Goal: Find specific page/section: Find specific page/section

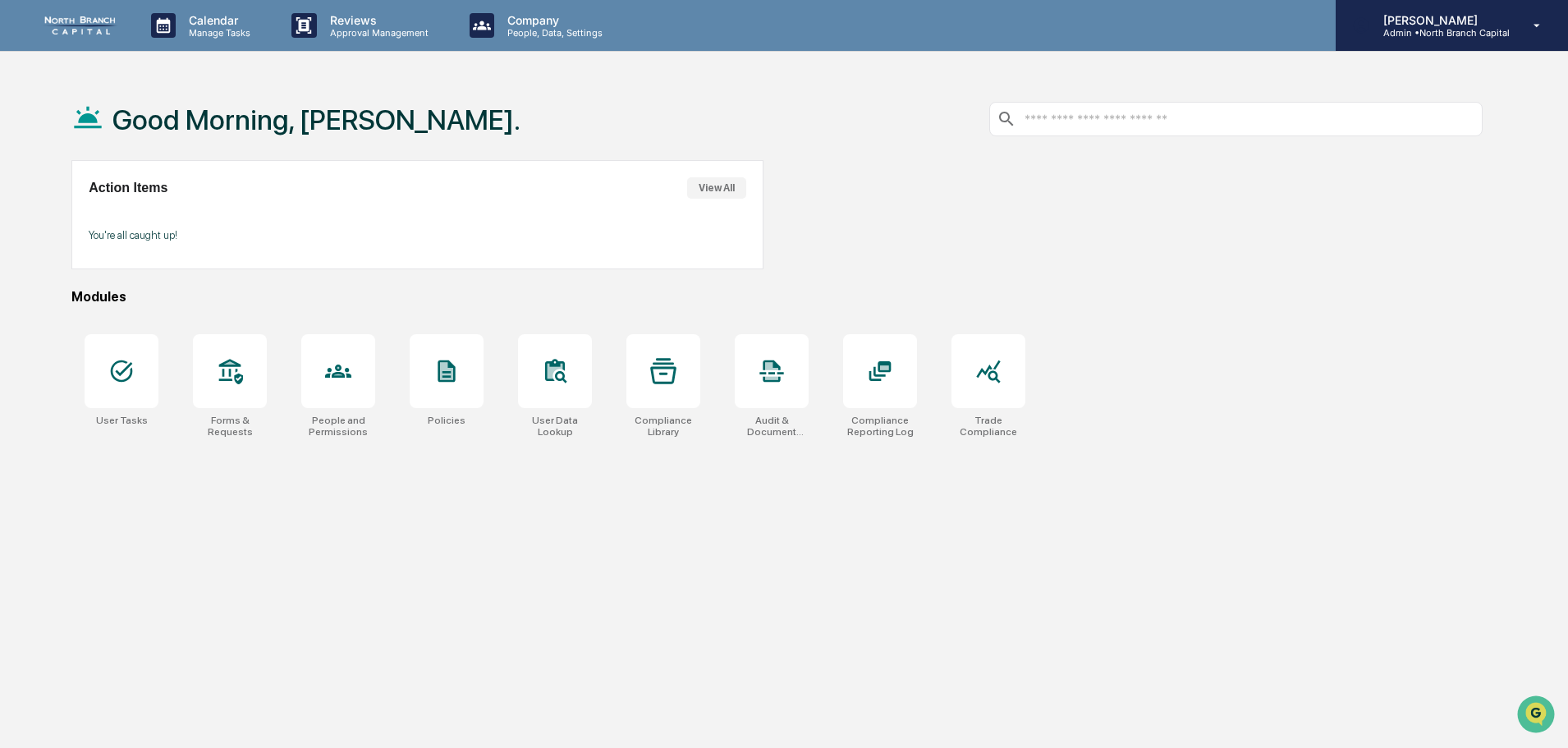
click at [1452, 36] on p "Admin • North Branch Capital" at bounding box center [1440, 33] width 140 height 12
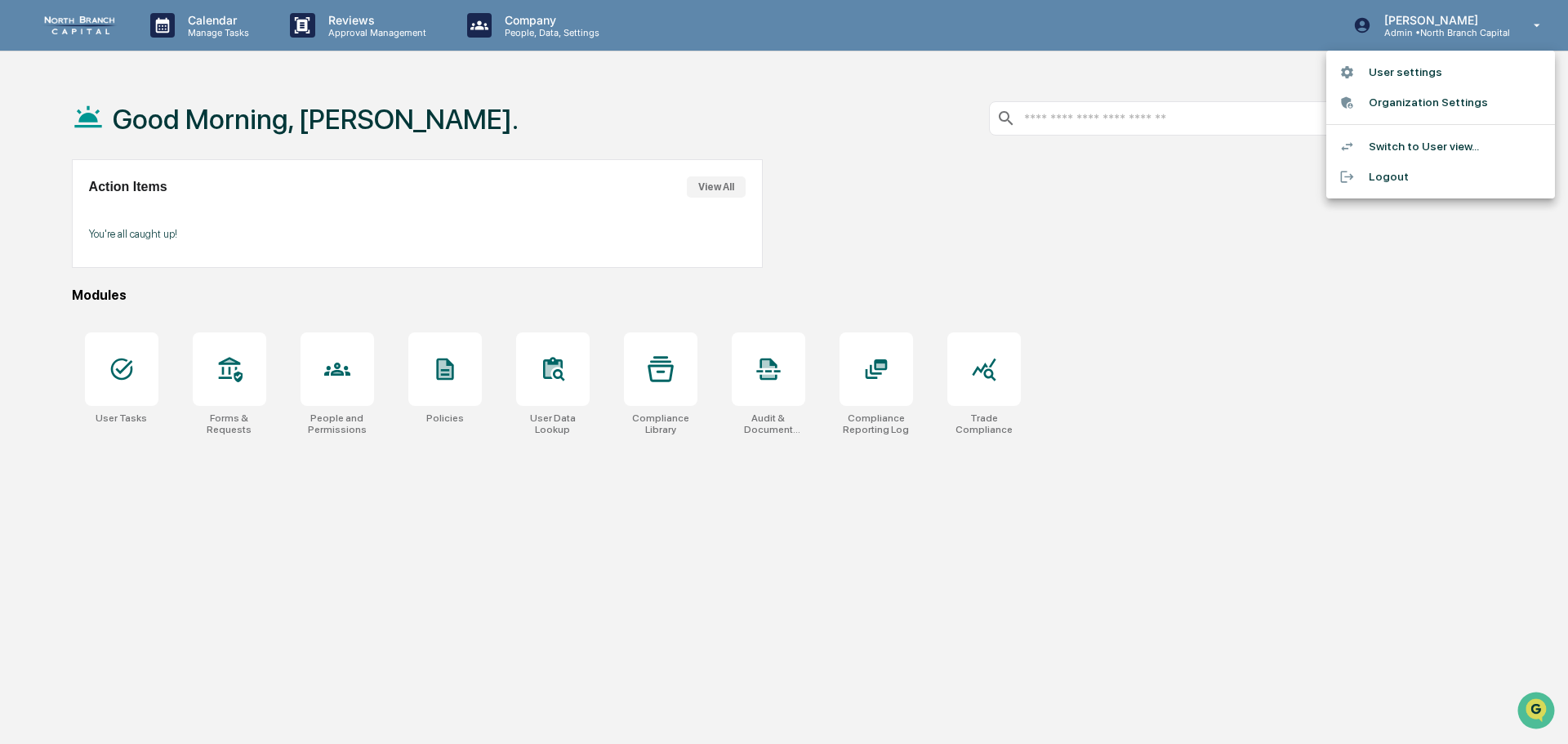
click at [1389, 141] on li "Switch to User view..." at bounding box center [1440, 147] width 229 height 30
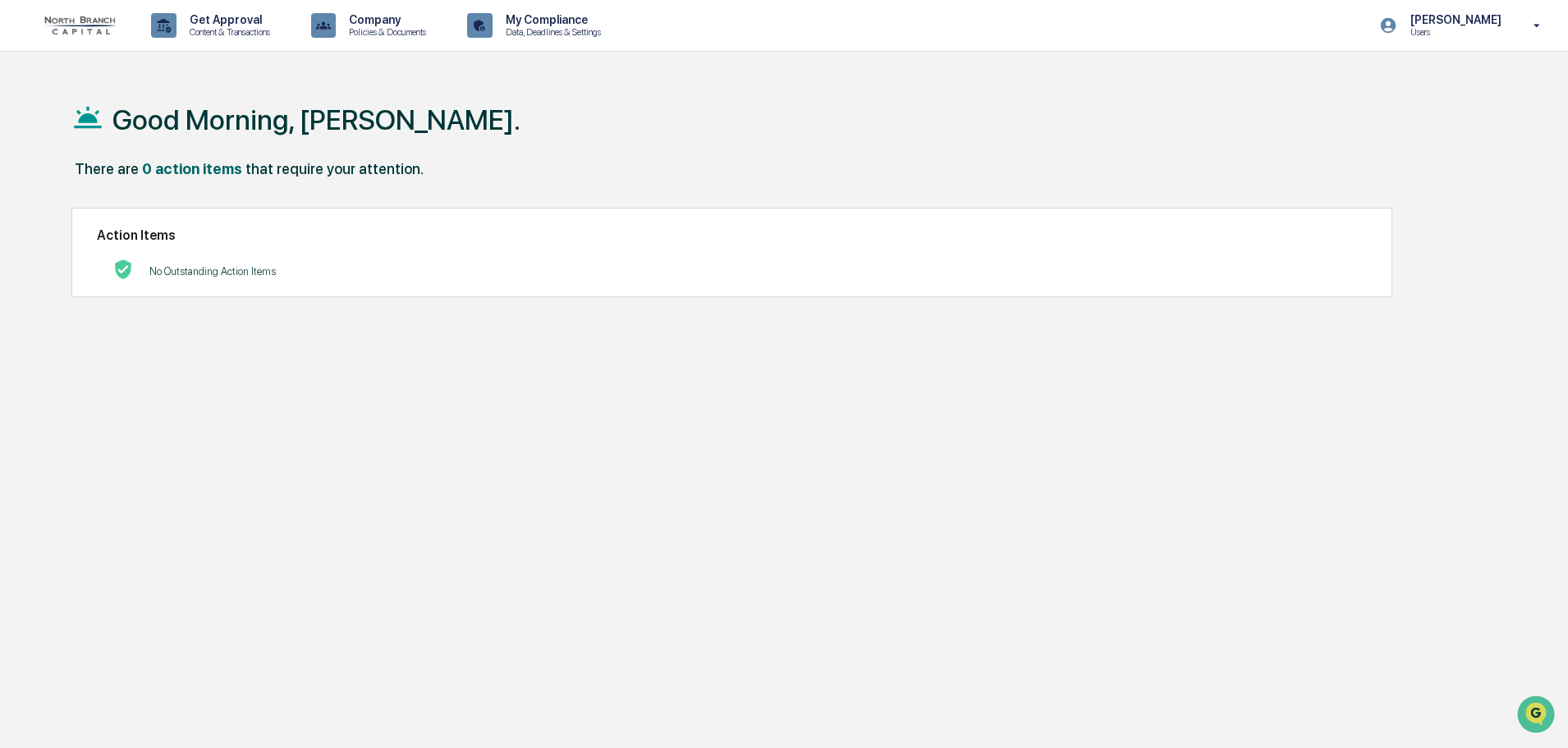
click at [1418, 21] on p "[PERSON_NAME]" at bounding box center [1453, 20] width 113 height 13
click at [1406, 85] on li "Switch to Admin view..." at bounding box center [1448, 83] width 230 height 30
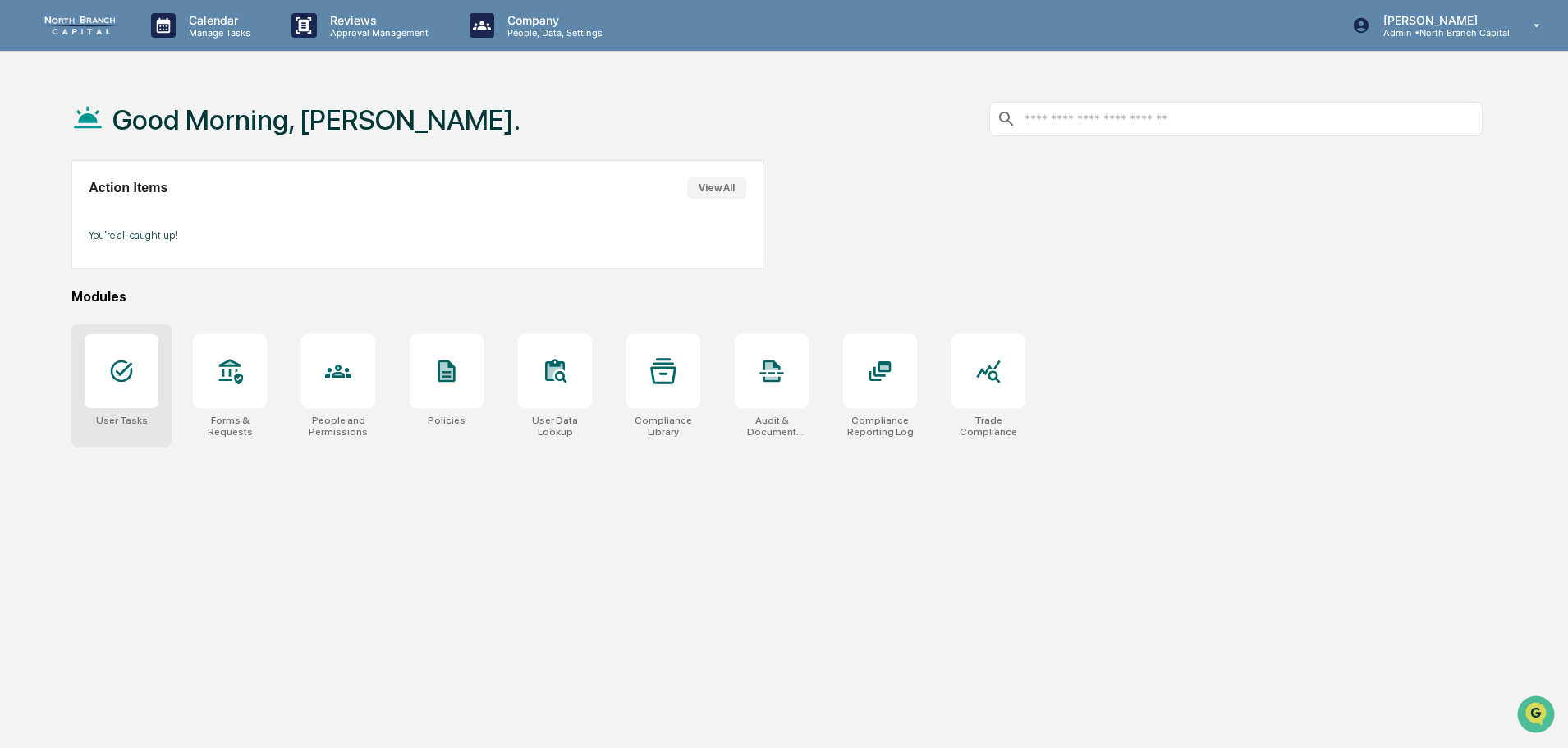
click at [128, 401] on div at bounding box center [121, 371] width 74 height 74
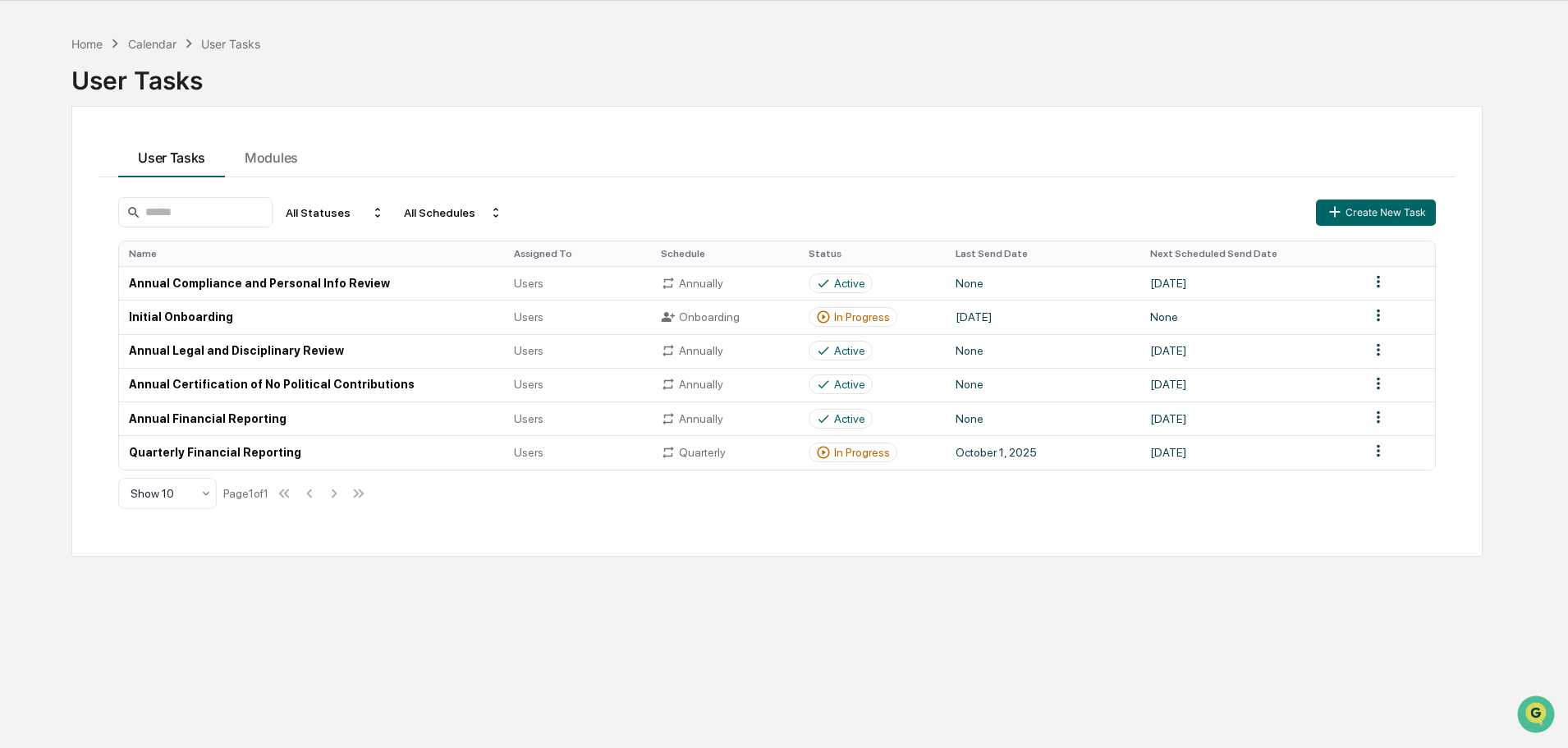
scroll to position [78, 0]
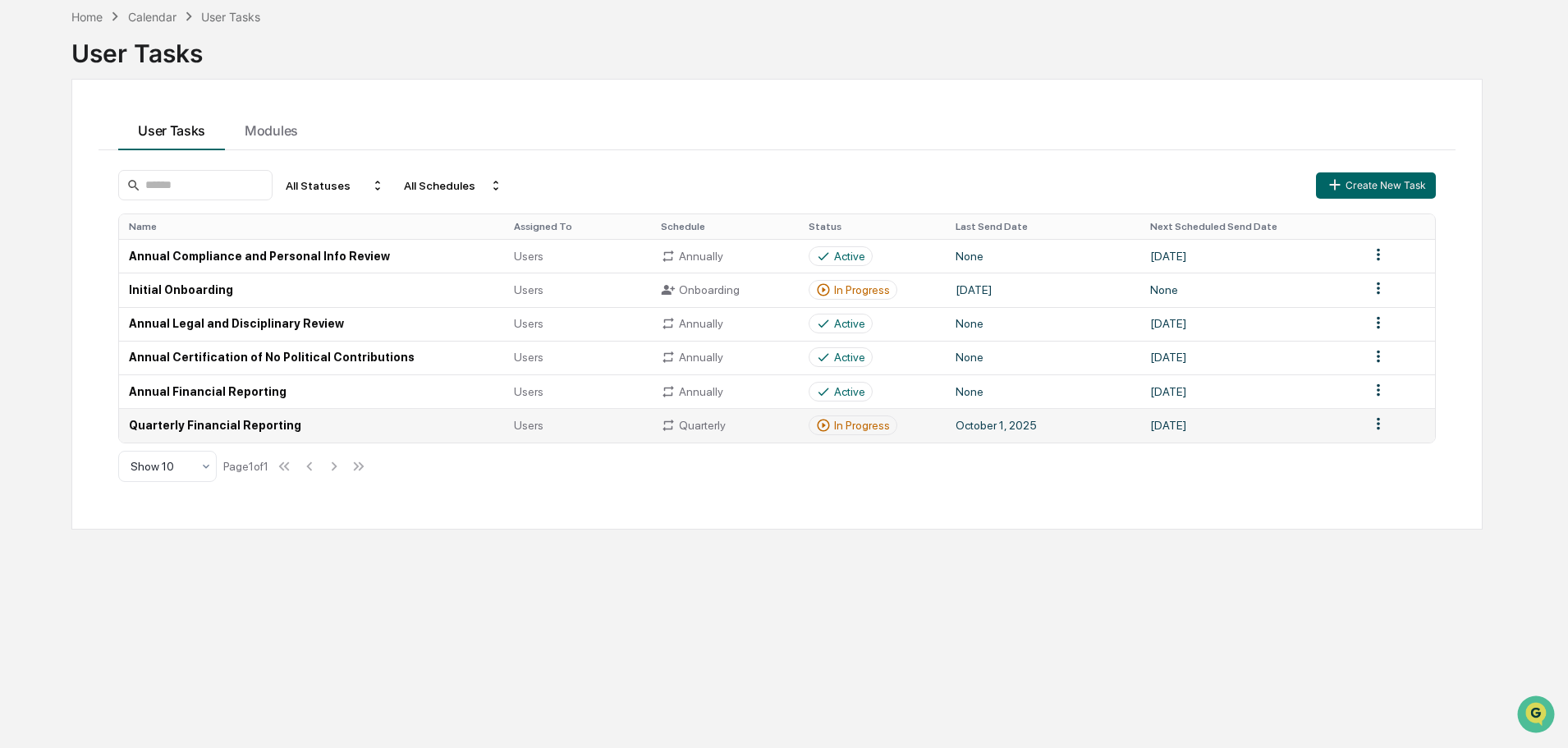
click at [216, 432] on td "Quarterly Financial Reporting" at bounding box center [311, 425] width 385 height 34
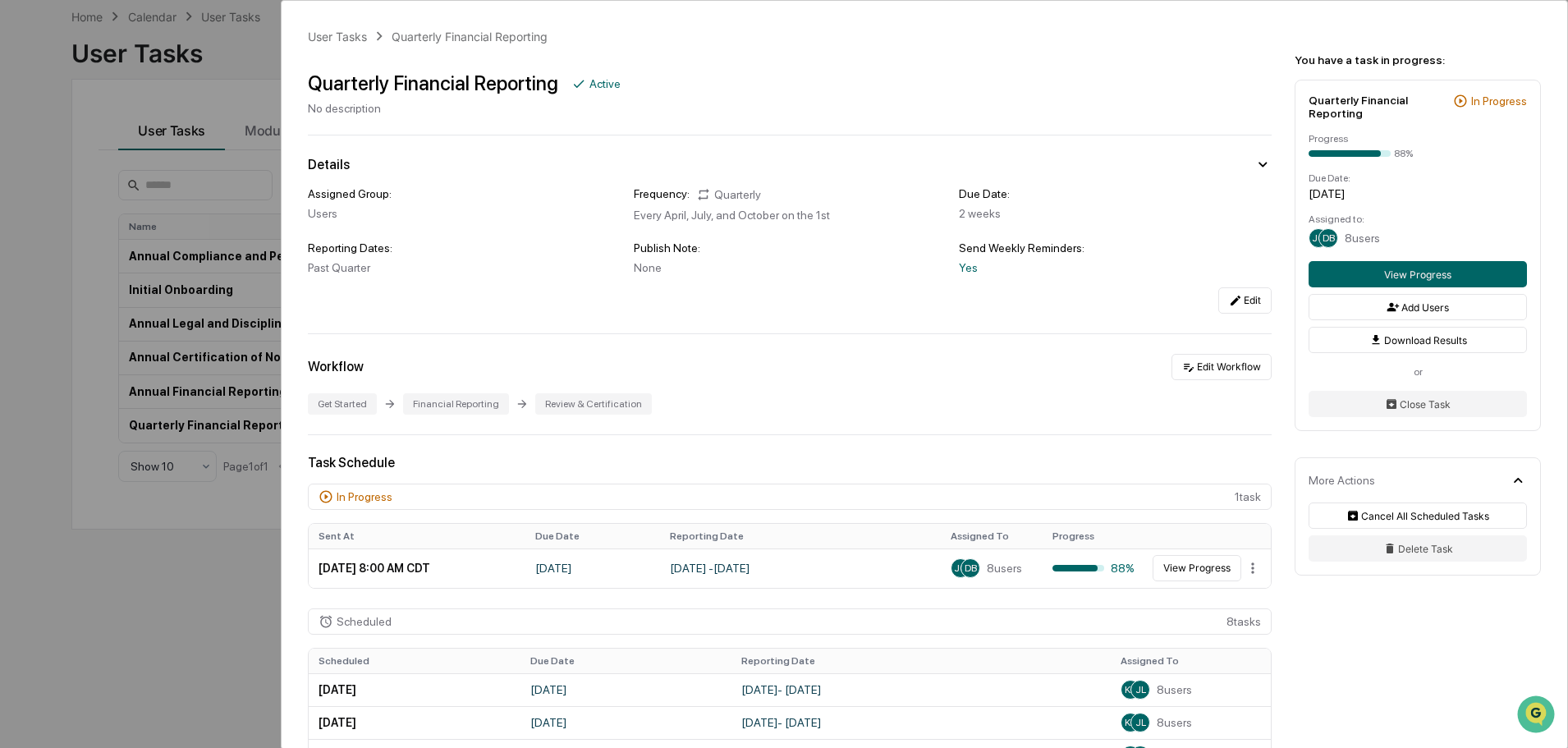
click at [173, 539] on div "User Tasks Quarterly Financial Reporting Quarterly Financial Reporting Active N…" at bounding box center [784, 374] width 1568 height 748
